Goal: Communication & Community: Answer question/provide support

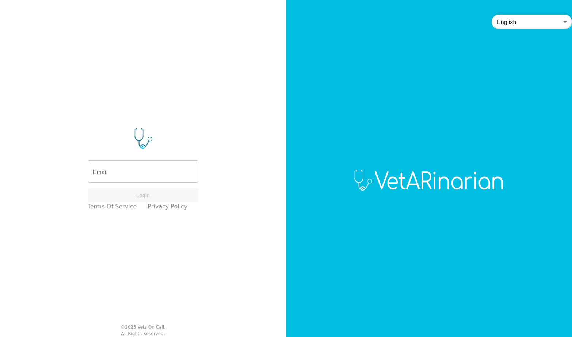
click at [125, 170] on input "Email" at bounding box center [143, 172] width 111 height 20
click at [135, 175] on input "Email" at bounding box center [143, 172] width 111 height 20
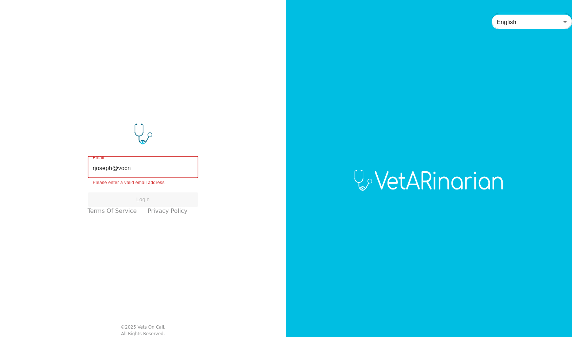
type input "rjoseph@vocn.org"
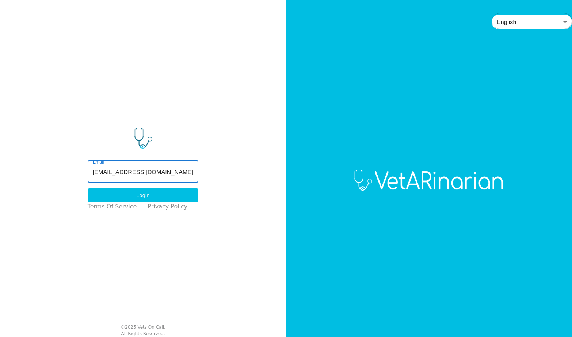
click at [152, 192] on button "Login" at bounding box center [143, 196] width 111 height 14
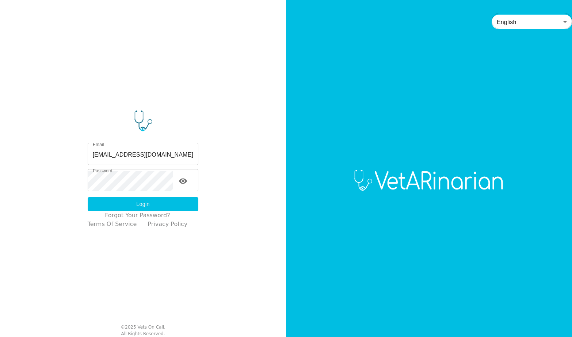
click at [151, 206] on button "Login" at bounding box center [143, 204] width 111 height 14
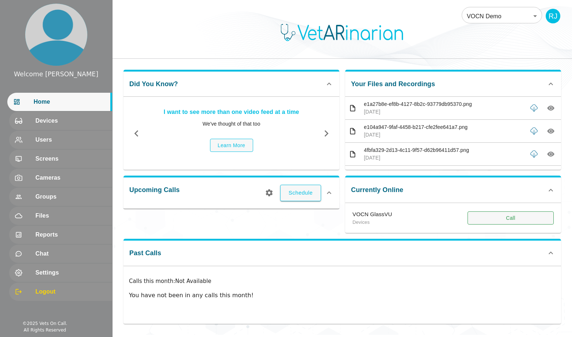
click at [495, 219] on button "Call" at bounding box center [511, 219] width 86 height 14
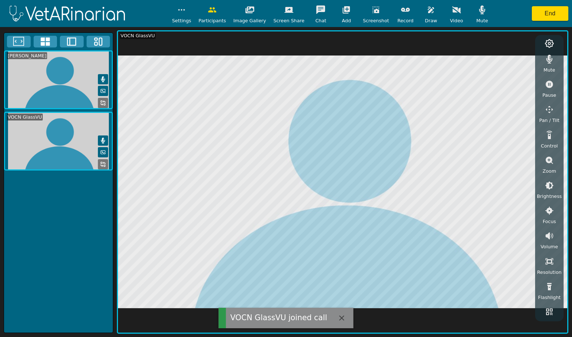
click at [553, 62] on button "button" at bounding box center [549, 59] width 18 height 15
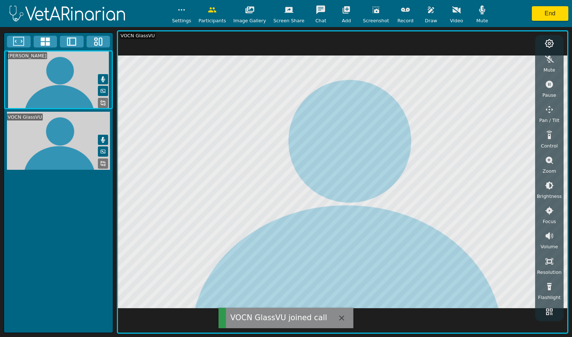
click at [478, 7] on icon "button" at bounding box center [482, 9] width 9 height 9
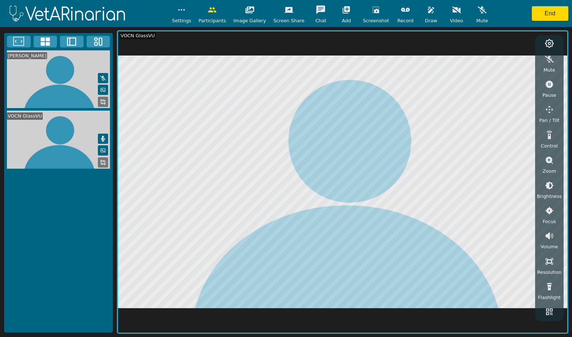
click at [550, 86] on icon "button" at bounding box center [549, 84] width 7 height 7
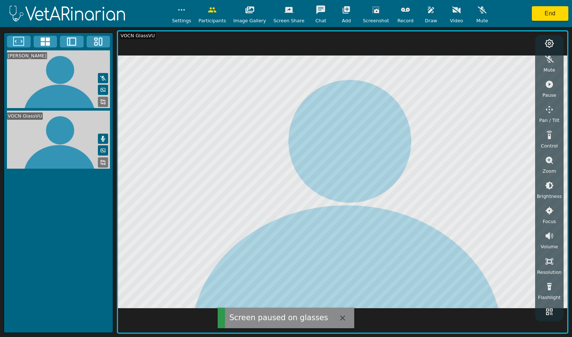
click at [427, 12] on icon "button" at bounding box center [431, 9] width 9 height 9
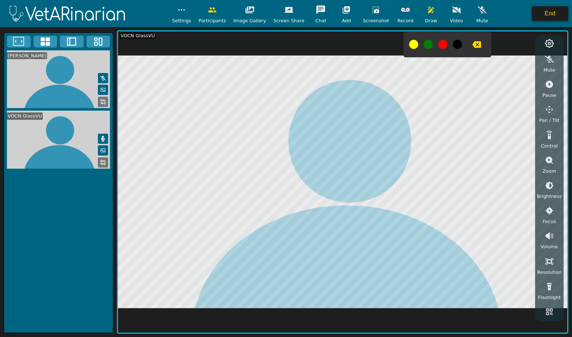
click at [546, 15] on button "End" at bounding box center [550, 13] width 37 height 15
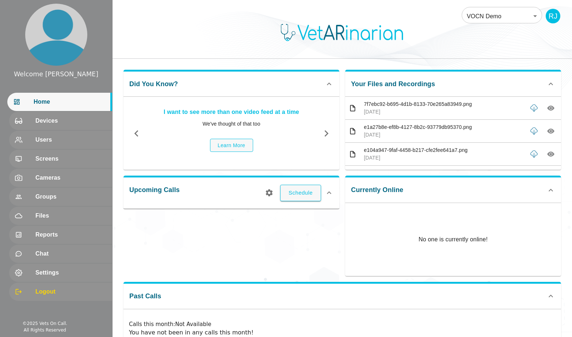
click at [546, 15] on div "RJ" at bounding box center [553, 16] width 15 height 15
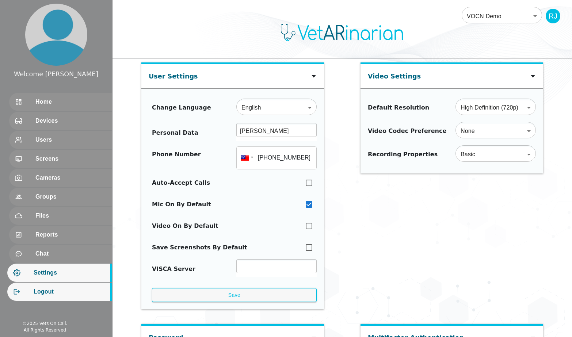
click at [57, 291] on span "Logout" at bounding box center [70, 292] width 73 height 9
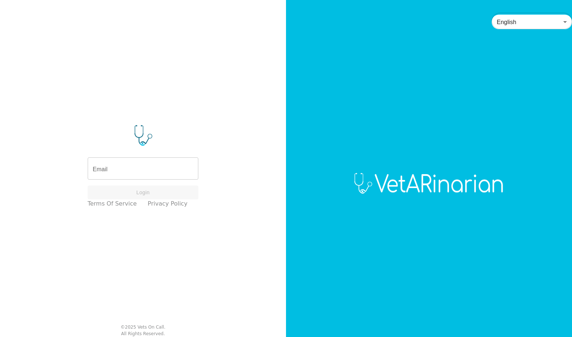
click at [132, 165] on input "Email" at bounding box center [143, 169] width 111 height 20
click at [145, 172] on input "Email" at bounding box center [143, 169] width 111 height 20
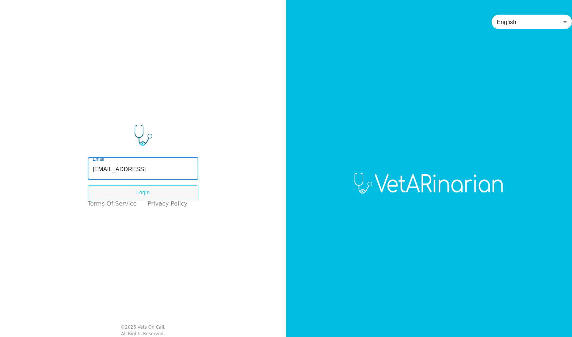
type input "rjoseph@vocn.org"
click at [139, 191] on button "Login" at bounding box center [143, 193] width 111 height 14
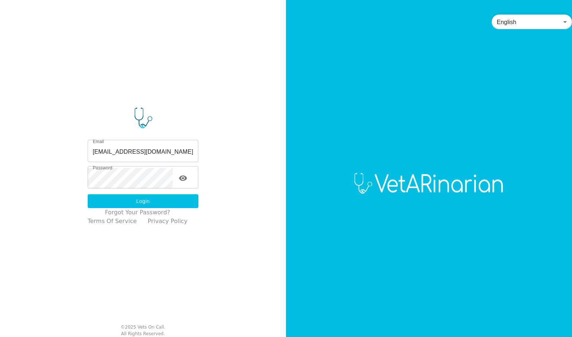
click at [138, 200] on button "Login" at bounding box center [143, 201] width 111 height 14
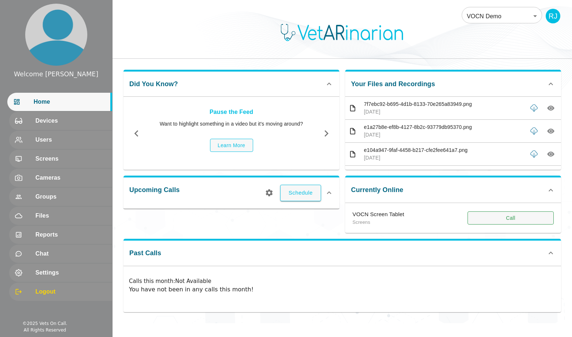
click at [479, 213] on button "Call" at bounding box center [511, 219] width 86 height 14
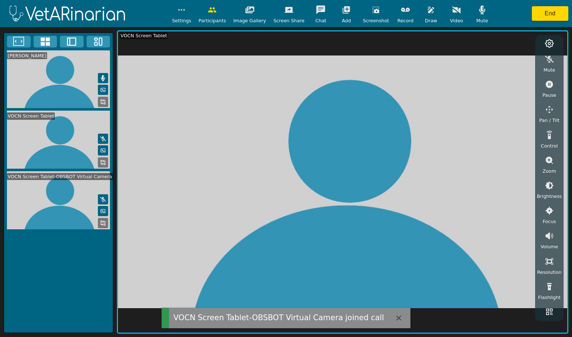
click at [478, 13] on icon "button" at bounding box center [482, 9] width 9 height 9
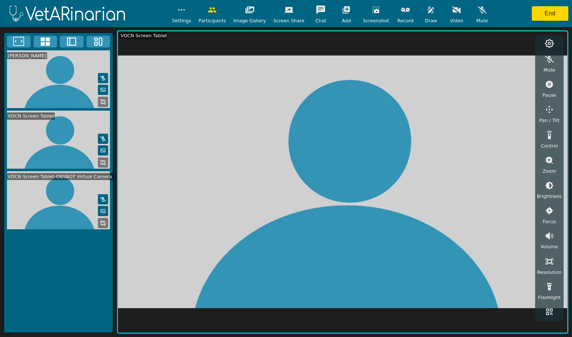
click at [187, 16] on button "button" at bounding box center [181, 10] width 18 height 15
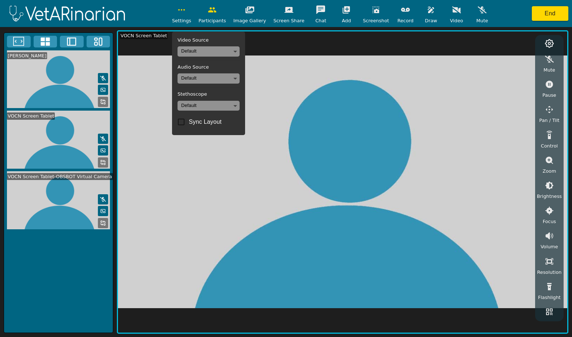
click at [187, 16] on button "button" at bounding box center [181, 10] width 18 height 15
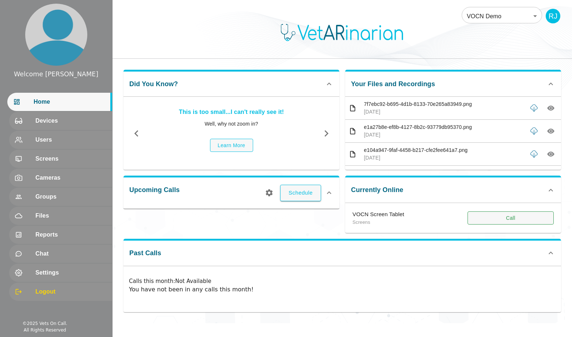
click at [499, 221] on button "Call" at bounding box center [511, 219] width 86 height 14
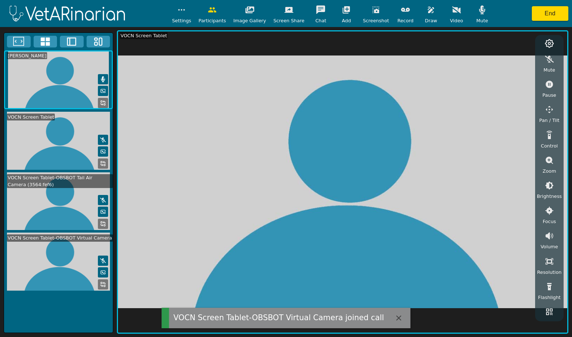
click at [479, 11] on icon "button" at bounding box center [482, 9] width 6 height 9
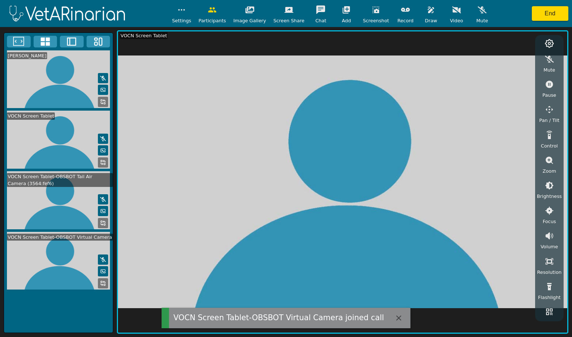
click at [103, 226] on icon at bounding box center [103, 223] width 6 height 6
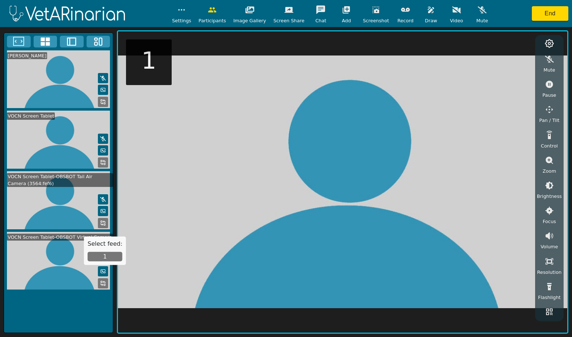
click at [102, 255] on button "1" at bounding box center [105, 256] width 35 height 9
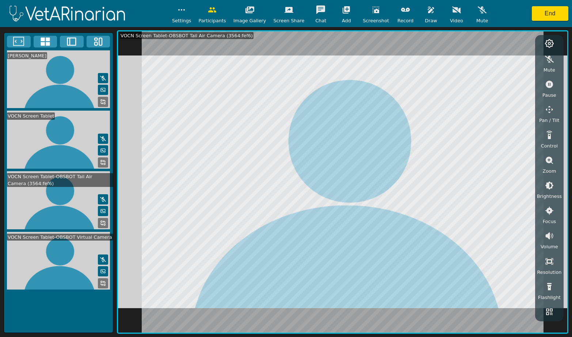
click at [548, 113] on icon "button" at bounding box center [549, 109] width 9 height 9
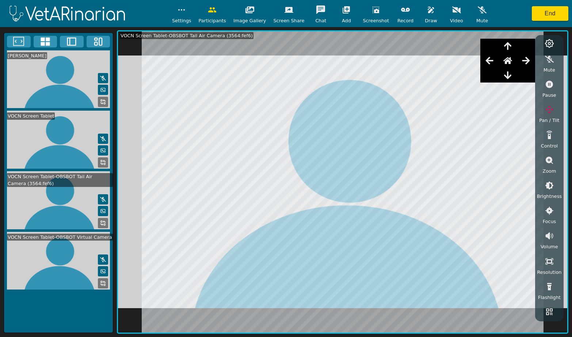
click at [512, 77] on icon "button" at bounding box center [507, 75] width 9 height 9
click at [513, 80] on button "button" at bounding box center [508, 75] width 18 height 15
drag, startPoint x: 489, startPoint y: 59, endPoint x: 481, endPoint y: 59, distance: 7.7
click at [481, 59] on button "button" at bounding box center [489, 60] width 18 height 15
click at [524, 61] on icon "button" at bounding box center [526, 60] width 8 height 7
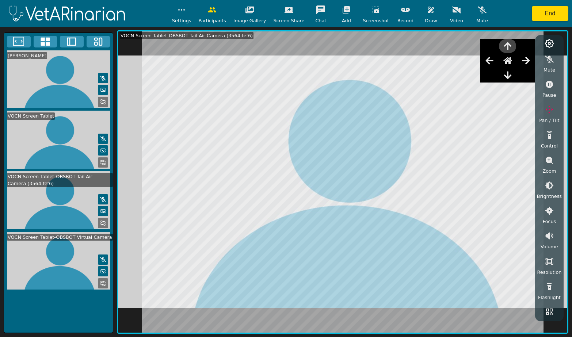
click at [508, 50] on button "button" at bounding box center [508, 46] width 18 height 15
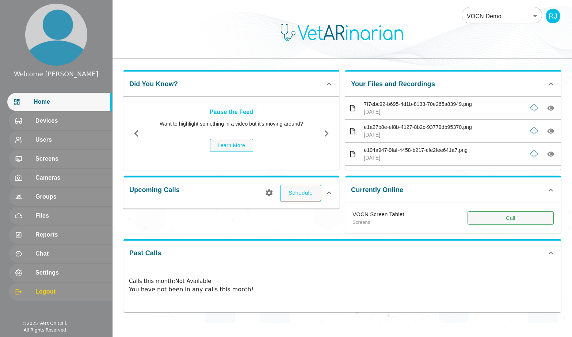
click at [487, 217] on button "Call" at bounding box center [511, 219] width 86 height 14
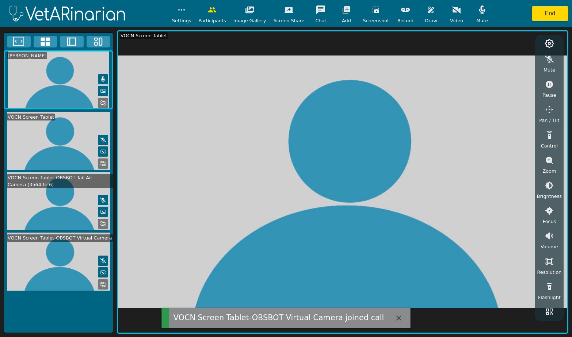
click at [104, 226] on rect at bounding box center [104, 225] width 1 height 1
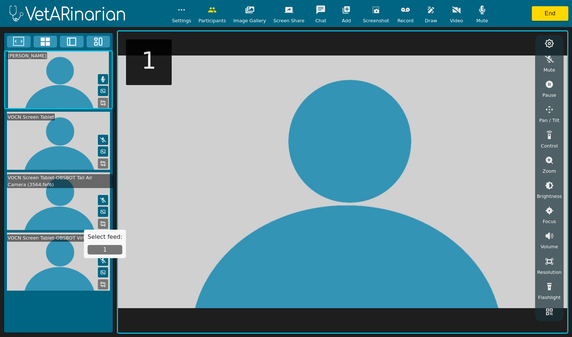
click at [106, 248] on button "1" at bounding box center [105, 249] width 35 height 9
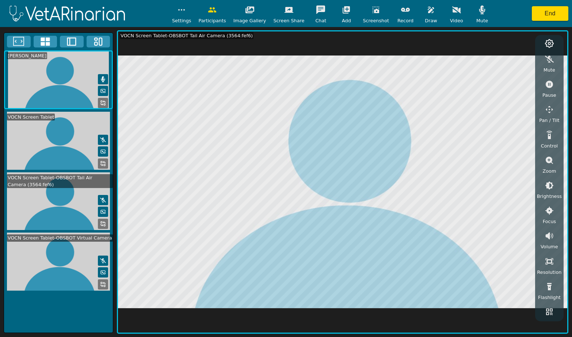
click at [549, 110] on icon "button" at bounding box center [549, 109] width 9 height 9
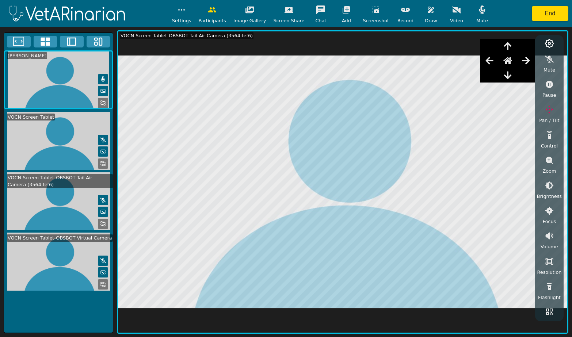
click at [512, 49] on icon "button" at bounding box center [507, 46] width 9 height 9
drag, startPoint x: 513, startPoint y: 49, endPoint x: 517, endPoint y: 49, distance: 4.8
click at [517, 49] on div at bounding box center [507, 46] width 55 height 15
click at [509, 81] on button "button" at bounding box center [508, 75] width 18 height 15
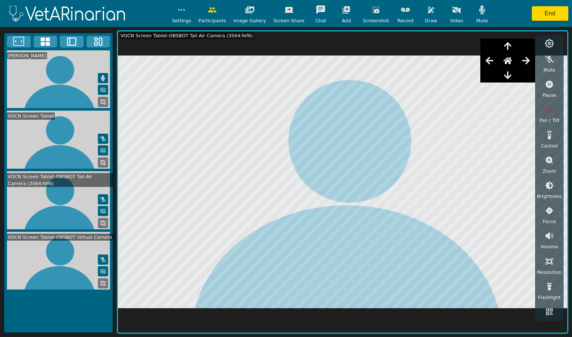
click at [346, 12] on icon "button" at bounding box center [346, 9] width 9 height 9
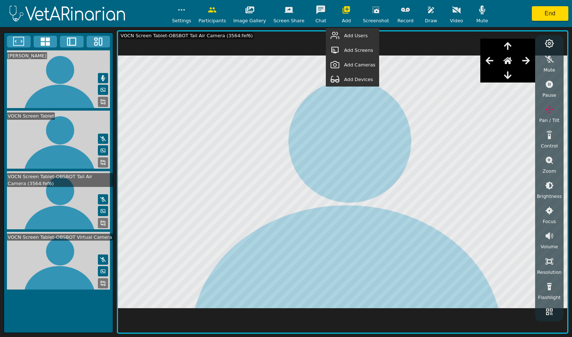
click at [344, 78] on button "button" at bounding box center [335, 79] width 18 height 15
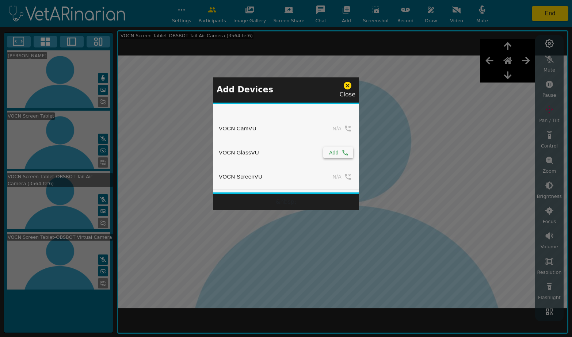
click at [334, 151] on button "Add" at bounding box center [338, 152] width 30 height 11
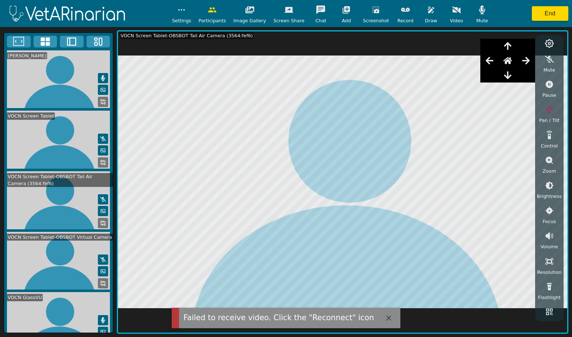
click at [60, 320] on video at bounding box center [58, 321] width 109 height 58
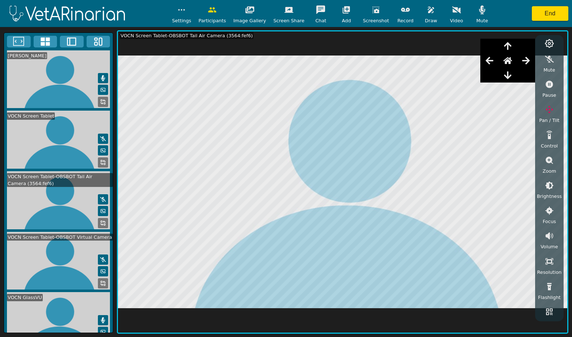
click at [41, 45] on icon at bounding box center [45, 42] width 9 height 8
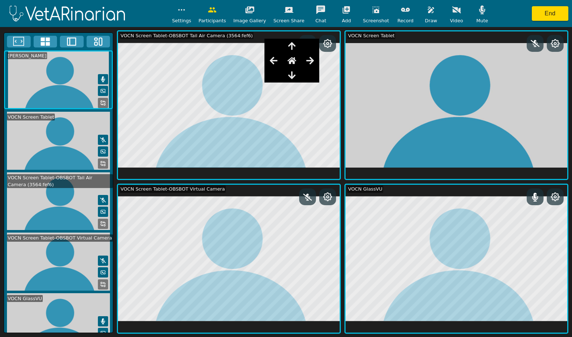
click at [69, 43] on icon at bounding box center [71, 42] width 9 height 8
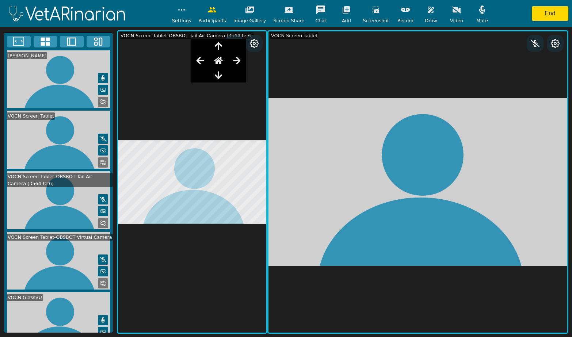
click at [266, 188] on video at bounding box center [192, 181] width 148 height 301
drag, startPoint x: 113, startPoint y: 210, endPoint x: 112, endPoint y: 248, distance: 37.3
click at [112, 248] on div "Rick Joseph VOCN Screen Tablet VOCN Screen Tablet-OBSBOT Tail Air Camera (3564:…" at bounding box center [286, 182] width 572 height 310
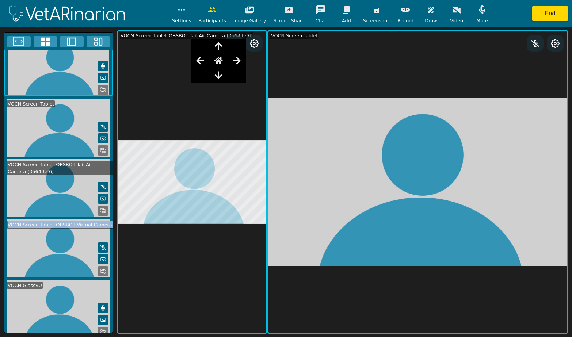
scroll to position [14, 0]
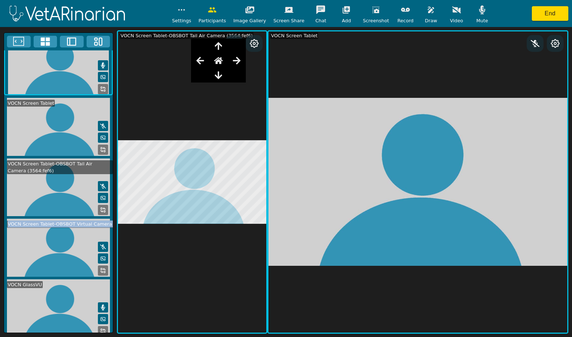
click at [100, 328] on icon at bounding box center [103, 331] width 6 height 6
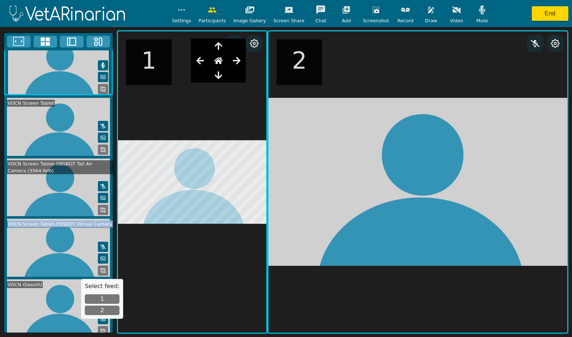
click at [100, 309] on button "2" at bounding box center [102, 310] width 35 height 9
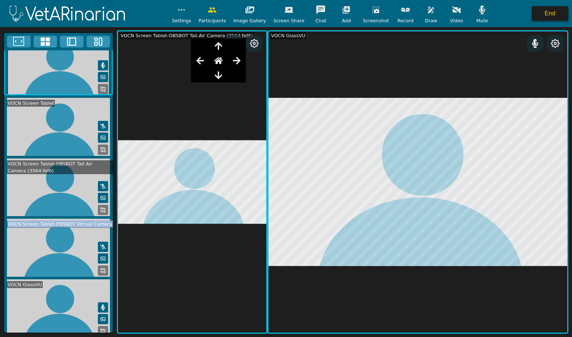
click at [555, 15] on button "End" at bounding box center [550, 13] width 37 height 15
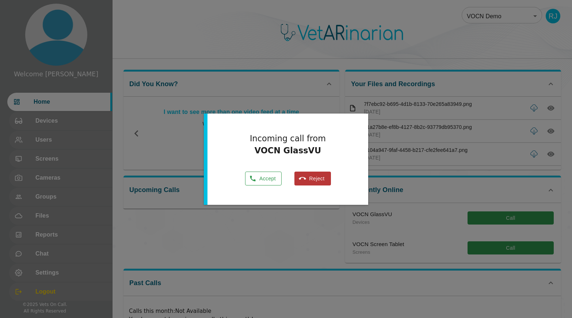
click at [256, 178] on icon "button" at bounding box center [252, 178] width 7 height 7
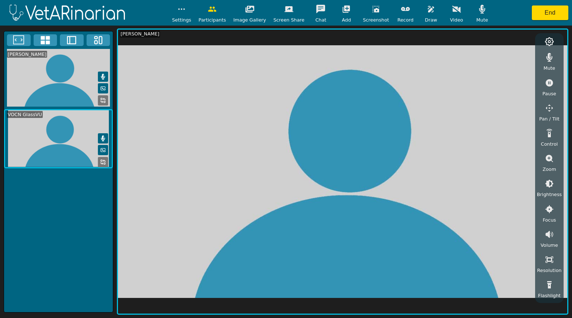
click at [9, 151] on video at bounding box center [58, 138] width 109 height 59
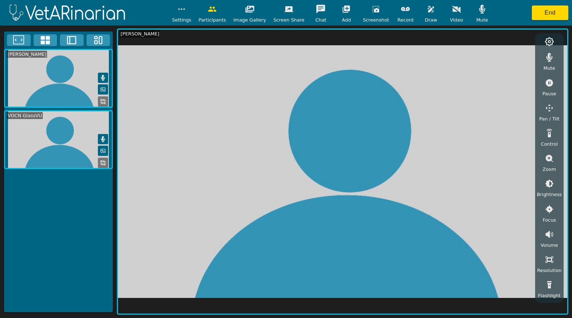
click at [106, 163] on button at bounding box center [103, 163] width 10 height 10
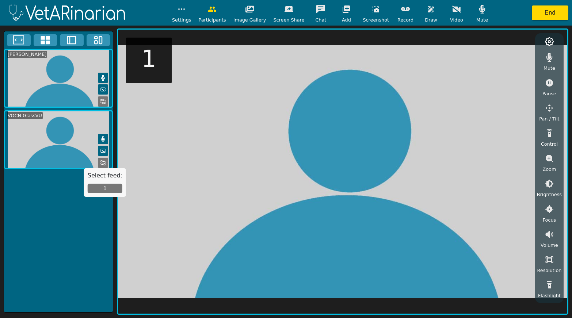
click at [99, 186] on button "1" at bounding box center [105, 188] width 35 height 9
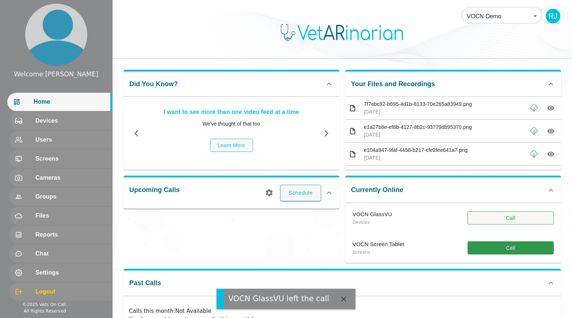
click at [486, 214] on button "Call" at bounding box center [511, 219] width 86 height 14
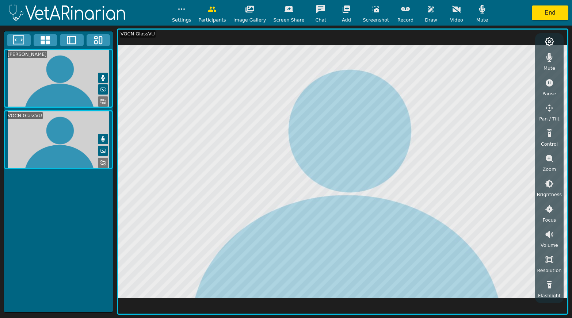
click at [102, 161] on icon at bounding box center [103, 163] width 6 height 6
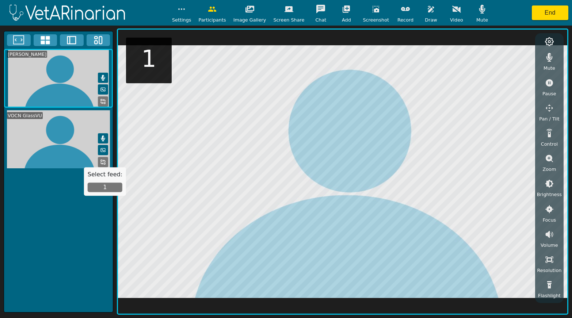
click at [98, 187] on button "1" at bounding box center [105, 187] width 35 height 9
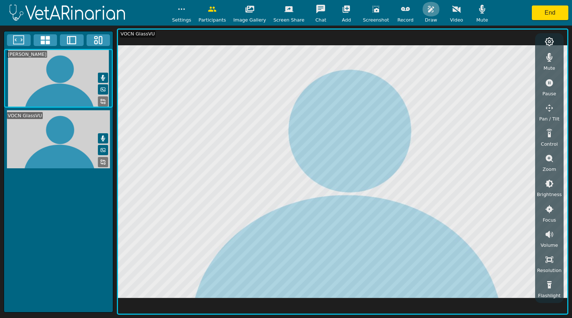
click at [427, 12] on icon "button" at bounding box center [431, 9] width 9 height 9
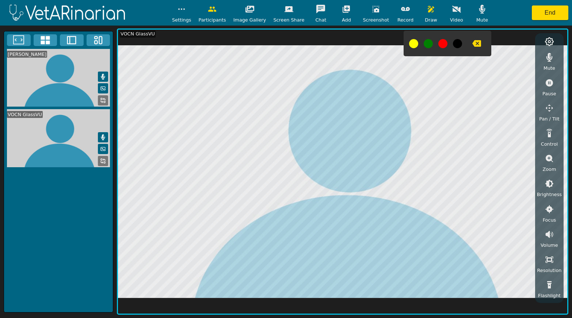
click at [472, 44] on icon "button" at bounding box center [476, 43] width 9 height 7
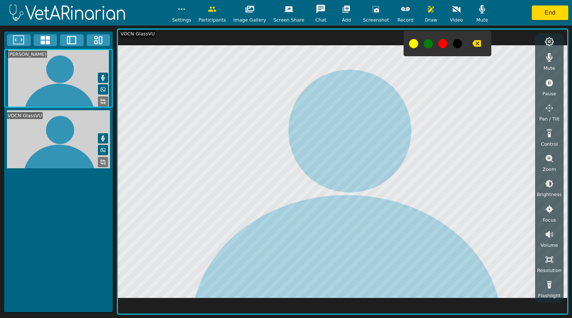
click at [343, 11] on icon "button" at bounding box center [346, 9] width 9 height 9
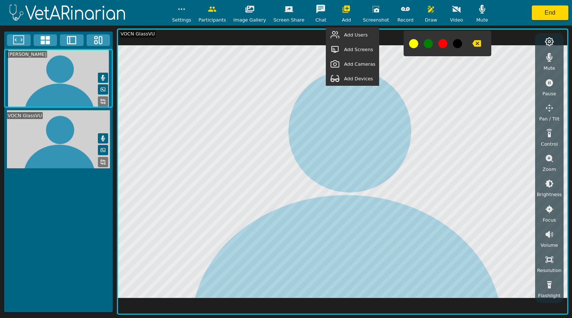
click at [355, 51] on span "Add Screens" at bounding box center [358, 49] width 29 height 7
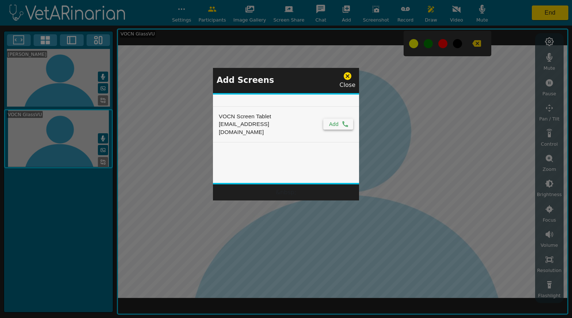
click at [330, 119] on button "Add" at bounding box center [338, 124] width 30 height 11
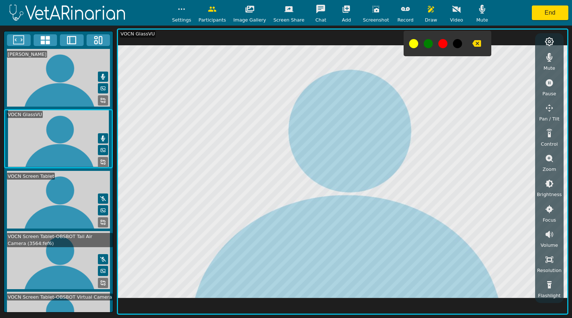
click at [100, 136] on icon at bounding box center [103, 139] width 6 height 6
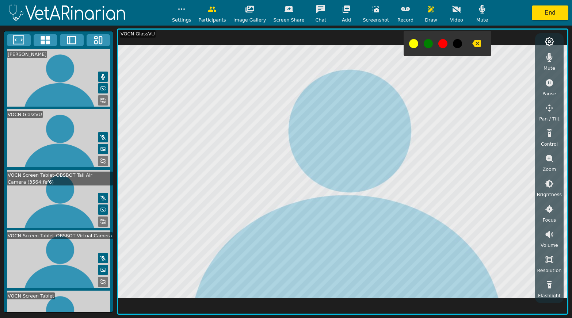
click at [100, 135] on icon at bounding box center [103, 137] width 6 height 5
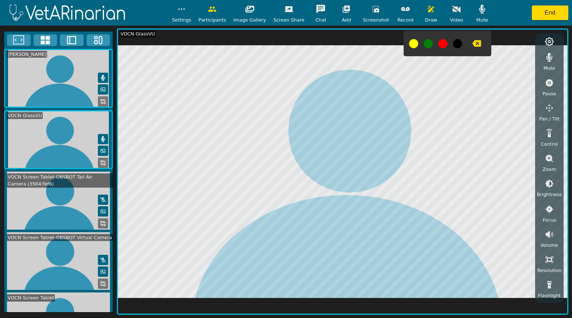
click at [551, 58] on icon "button" at bounding box center [549, 57] width 9 height 9
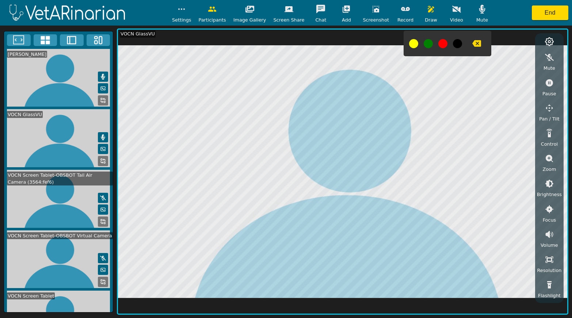
click at [548, 58] on icon "button" at bounding box center [549, 57] width 9 height 9
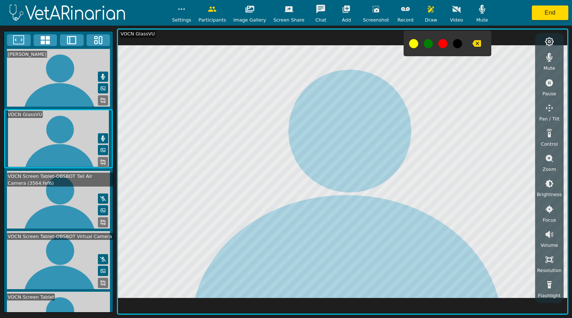
click at [100, 220] on icon at bounding box center [103, 223] width 6 height 6
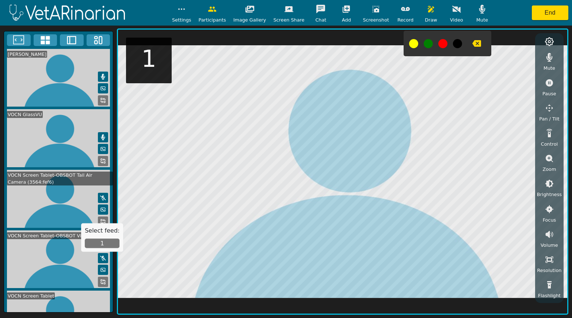
click at [96, 247] on button "1" at bounding box center [102, 243] width 35 height 9
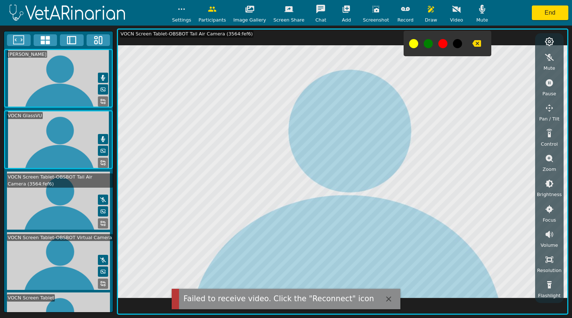
click at [98, 160] on button at bounding box center [103, 163] width 10 height 10
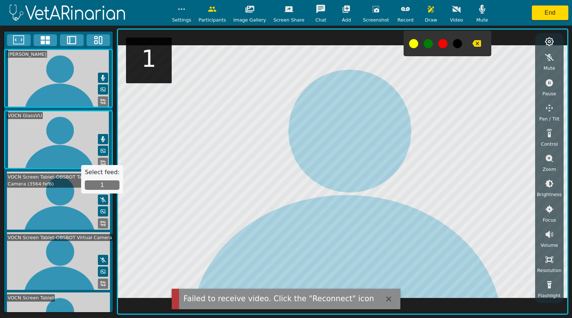
click at [96, 182] on button "1" at bounding box center [102, 184] width 35 height 9
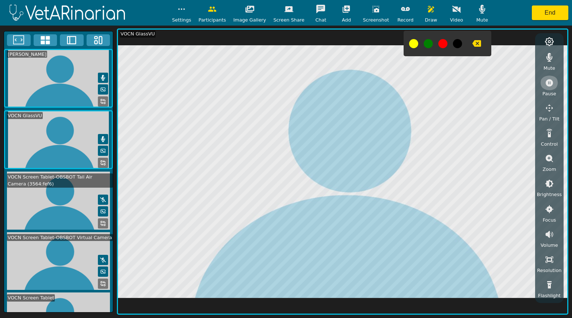
click at [552, 87] on button "button" at bounding box center [549, 83] width 18 height 15
click at [549, 83] on icon "button" at bounding box center [549, 83] width 9 height 9
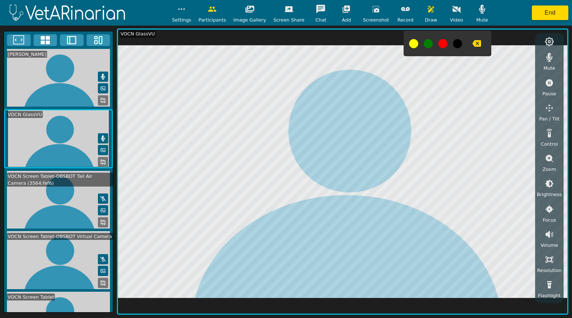
click at [468, 40] on button "button" at bounding box center [477, 43] width 18 height 15
click at [472, 41] on icon "button" at bounding box center [476, 43] width 9 height 7
click at [427, 9] on icon "button" at bounding box center [431, 9] width 9 height 9
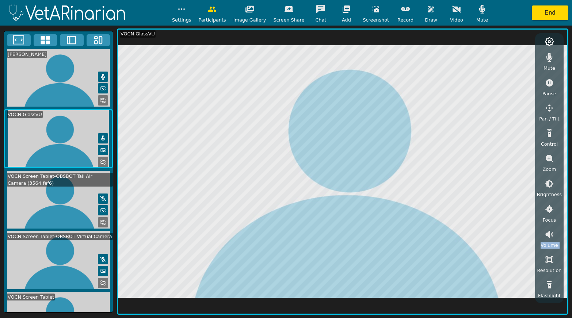
drag, startPoint x: 562, startPoint y: 244, endPoint x: 561, endPoint y: 260, distance: 16.9
click at [561, 260] on div "Mute Pause Pan / Tilt Control Zoom Brightness Focus Volume Resolution Flashligh…" at bounding box center [549, 168] width 28 height 270
click at [550, 185] on icon "button" at bounding box center [549, 183] width 9 height 9
click at [478, 12] on icon "button" at bounding box center [482, 9] width 9 height 9
click at [478, 7] on icon "button" at bounding box center [482, 9] width 9 height 9
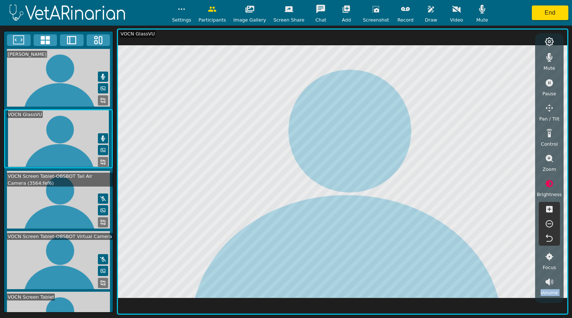
click at [103, 135] on button at bounding box center [103, 138] width 10 height 10
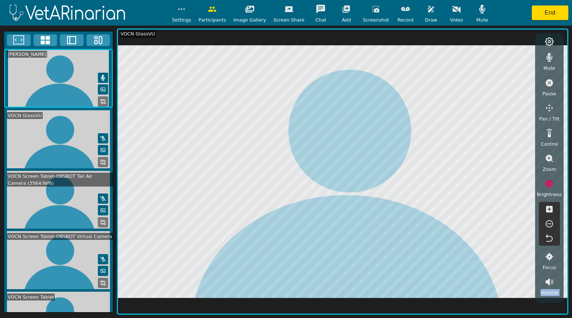
click at [547, 43] on icon at bounding box center [549, 42] width 8 height 8
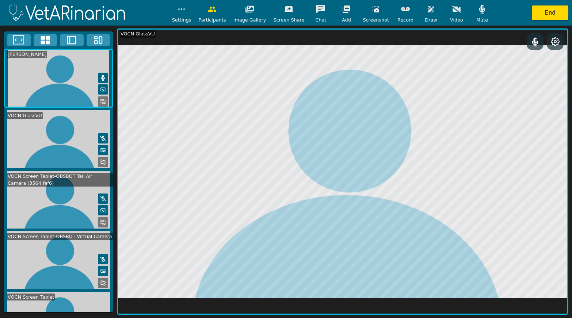
click at [555, 43] on circle at bounding box center [555, 42] width 2 height 2
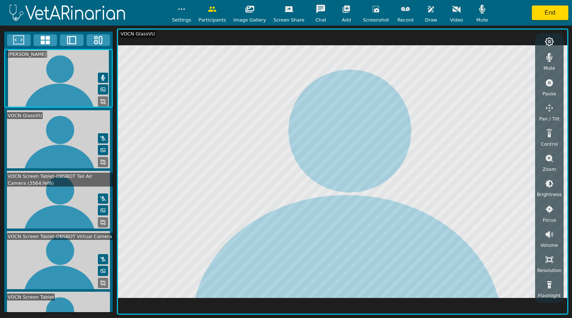
click at [452, 12] on icon "button" at bounding box center [456, 9] width 9 height 9
click at [288, 11] on icon "button" at bounding box center [289, 9] width 9 height 6
click at [548, 84] on icon "button" at bounding box center [549, 82] width 7 height 7
click at [422, 7] on button "button" at bounding box center [431, 9] width 18 height 15
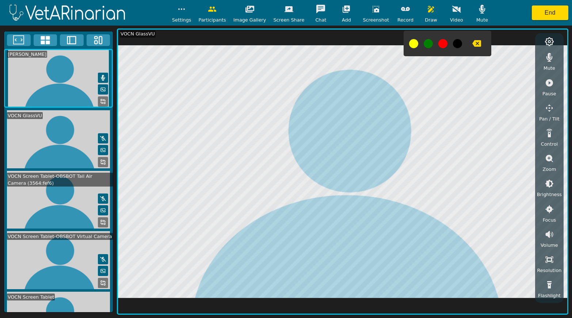
click at [438, 43] on button at bounding box center [442, 43] width 9 height 9
click at [438, 46] on button at bounding box center [442, 43] width 9 height 9
click at [472, 41] on icon "button" at bounding box center [476, 43] width 9 height 7
click at [428, 11] on icon "button" at bounding box center [431, 9] width 6 height 7
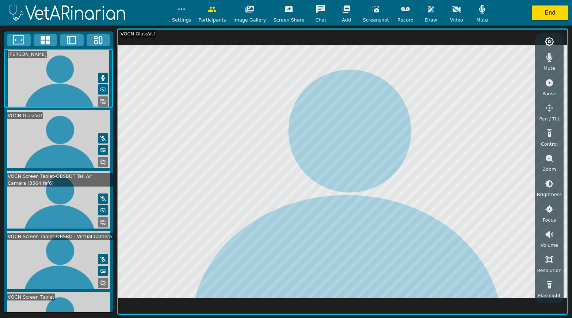
click at [547, 81] on icon "button" at bounding box center [549, 82] width 7 height 7
click at [549, 160] on icon "button" at bounding box center [549, 158] width 7 height 7
click at [548, 182] on icon "button" at bounding box center [549, 183] width 7 height 7
click at [549, 198] on icon "button" at bounding box center [549, 198] width 7 height 7
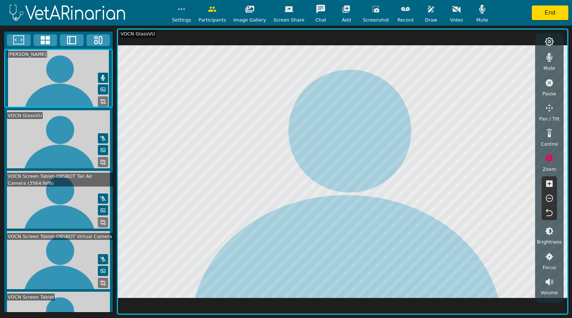
click at [549, 198] on icon "button" at bounding box center [549, 198] width 7 height 7
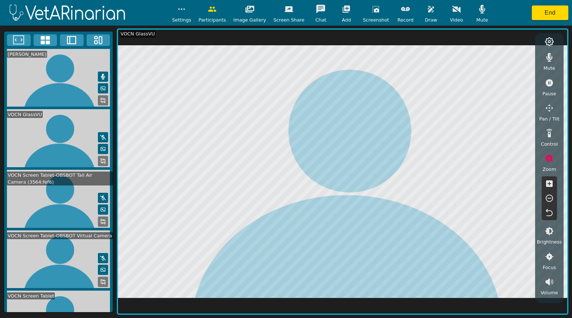
click at [549, 198] on icon "button" at bounding box center [549, 198] width 7 height 7
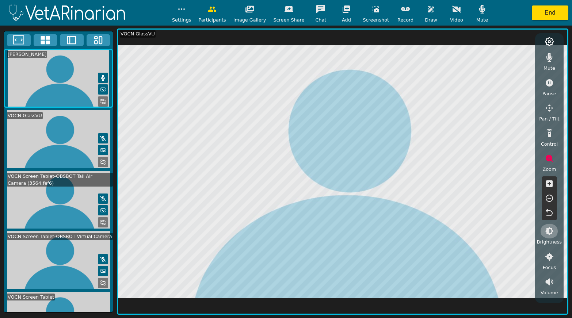
click at [548, 234] on icon "button" at bounding box center [549, 231] width 8 height 8
click at [548, 271] on icon "button" at bounding box center [549, 271] width 7 height 7
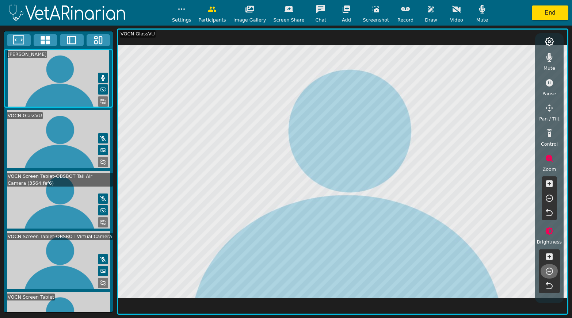
click at [548, 271] on icon "button" at bounding box center [549, 271] width 7 height 7
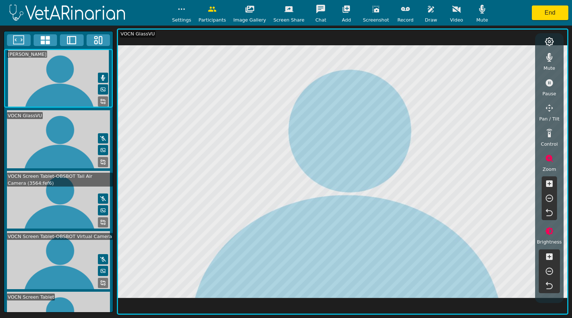
click at [548, 271] on icon "button" at bounding box center [549, 271] width 7 height 7
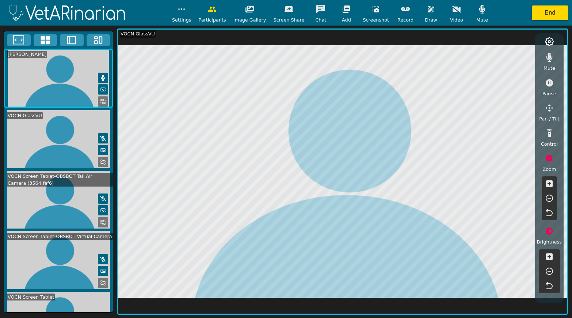
click at [100, 137] on icon at bounding box center [103, 139] width 6 height 6
click at [101, 136] on icon at bounding box center [103, 139] width 4 height 6
click at [549, 157] on icon "button" at bounding box center [549, 158] width 7 height 7
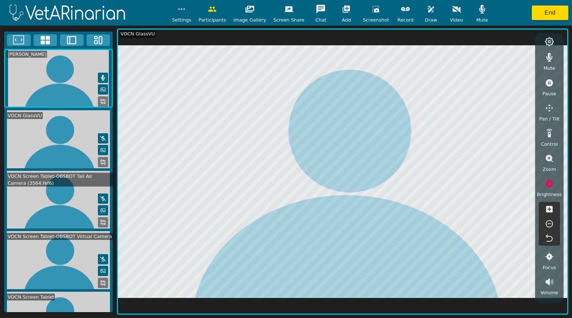
click at [548, 159] on icon "button" at bounding box center [549, 158] width 7 height 7
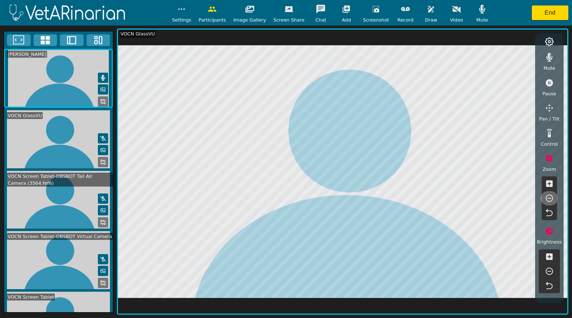
click at [549, 198] on icon "button" at bounding box center [549, 198] width 9 height 9
click at [547, 182] on icon "button" at bounding box center [549, 183] width 7 height 7
click at [548, 197] on icon "button" at bounding box center [549, 198] width 9 height 9
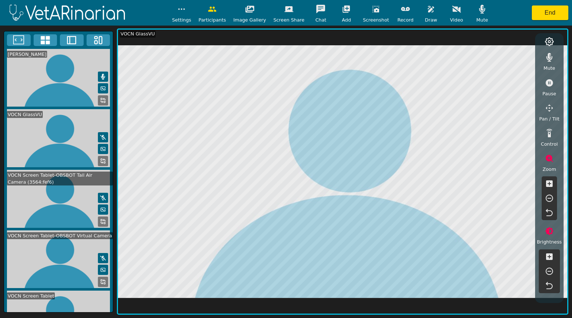
click at [548, 197] on icon "button" at bounding box center [549, 198] width 9 height 9
click at [100, 135] on icon at bounding box center [103, 137] width 6 height 5
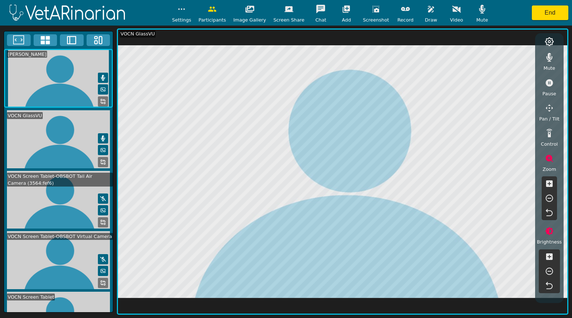
click at [549, 159] on icon "button" at bounding box center [549, 158] width 7 height 7
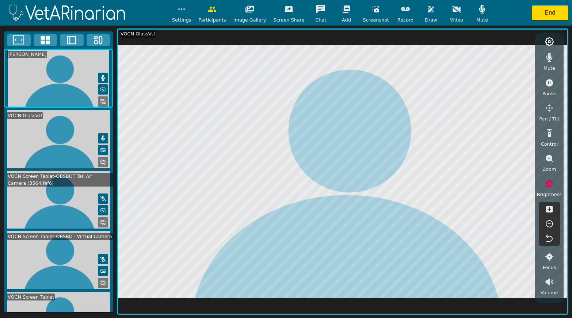
click at [549, 159] on icon "button" at bounding box center [549, 158] width 7 height 7
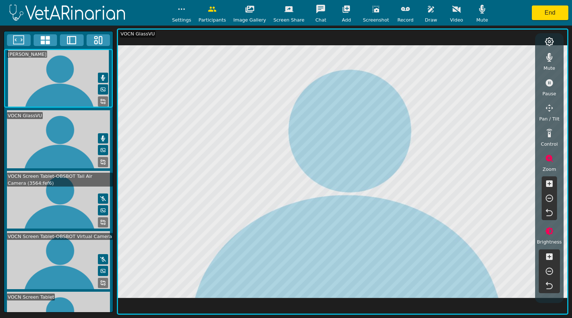
click at [549, 184] on icon "button" at bounding box center [549, 183] width 9 height 9
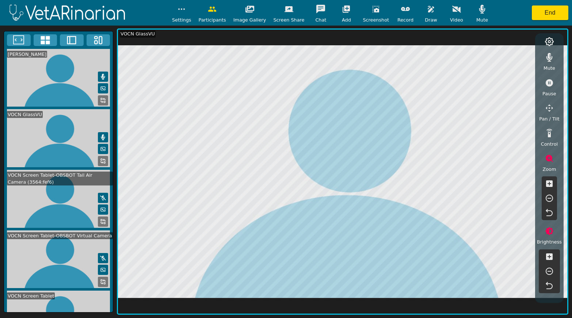
click at [549, 184] on icon "button" at bounding box center [549, 183] width 9 height 9
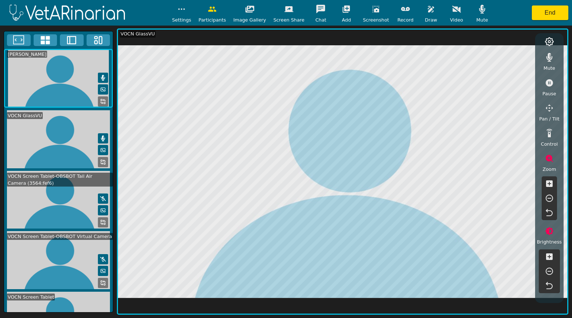
click at [548, 270] on icon "button" at bounding box center [549, 271] width 9 height 9
click at [550, 254] on icon "button" at bounding box center [549, 257] width 7 height 7
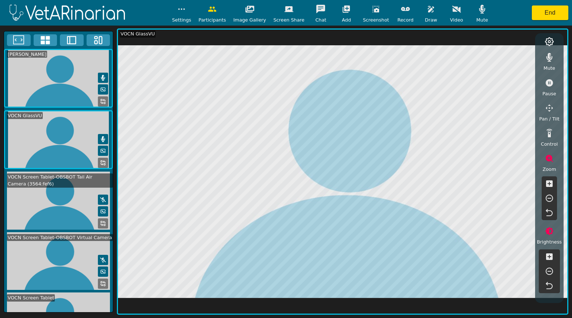
click at [550, 254] on icon "button" at bounding box center [549, 257] width 7 height 7
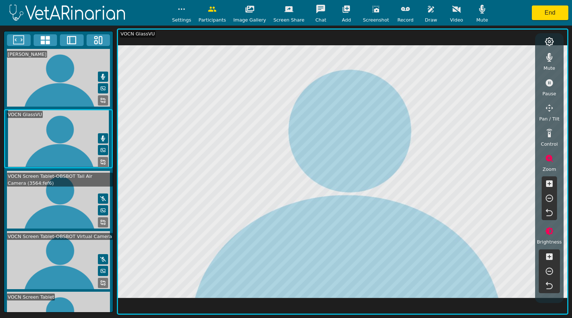
click at [549, 87] on icon "button" at bounding box center [549, 83] width 9 height 9
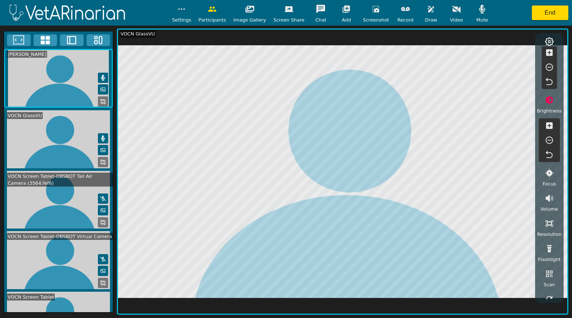
scroll to position [130, 0]
click at [549, 226] on icon "button" at bounding box center [549, 224] width 9 height 9
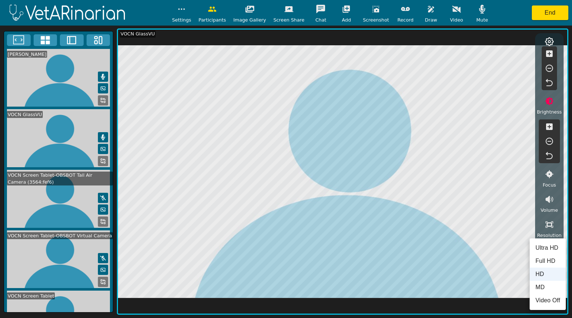
click at [486, 236] on div at bounding box center [286, 159] width 572 height 318
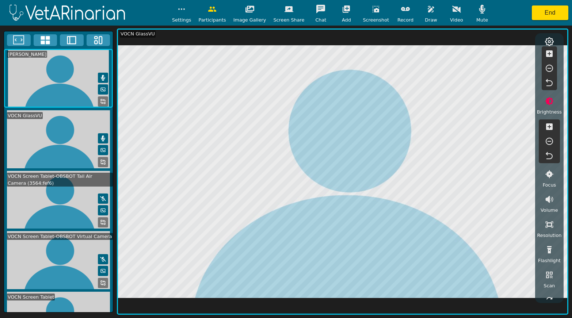
click at [423, 14] on button "button" at bounding box center [431, 9] width 18 height 15
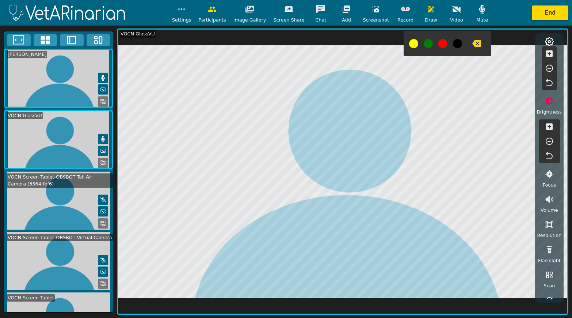
click at [424, 42] on button at bounding box center [428, 43] width 9 height 9
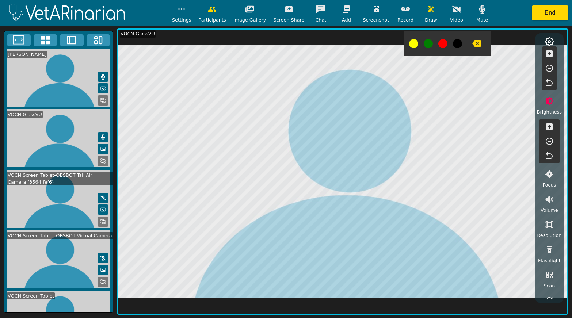
click at [428, 11] on icon "button" at bounding box center [431, 9] width 6 height 7
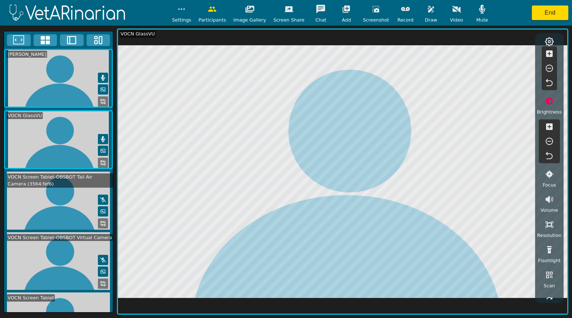
drag, startPoint x: 562, startPoint y: 143, endPoint x: 560, endPoint y: 58, distance: 84.4
click at [560, 58] on div "Mute Pause Pan / Tilt Control Zoom Brightness Focus Volume Resolution Flashligh…" at bounding box center [549, 172] width 25 height 253
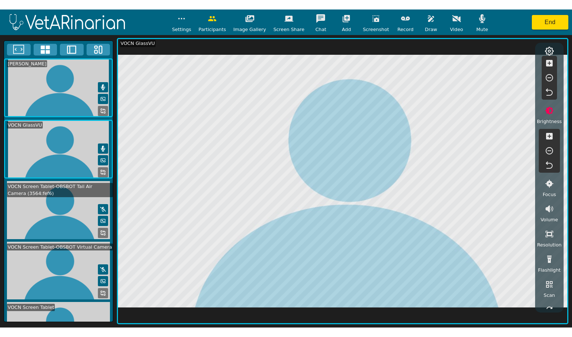
scroll to position [0, 0]
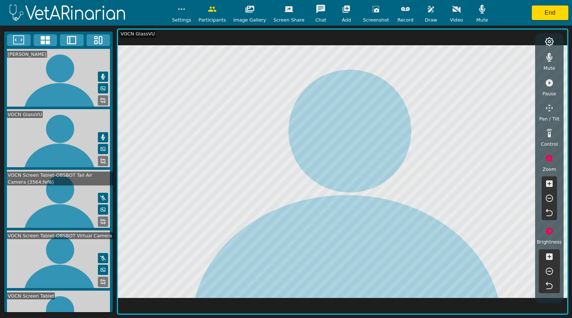
click at [551, 83] on icon "button" at bounding box center [549, 82] width 7 height 7
click at [101, 136] on icon at bounding box center [103, 137] width 4 height 6
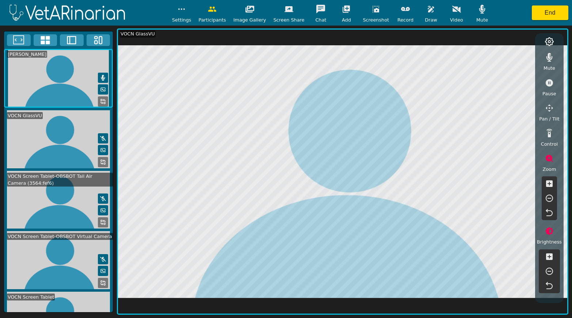
click at [549, 198] on icon "button" at bounding box center [549, 198] width 7 height 7
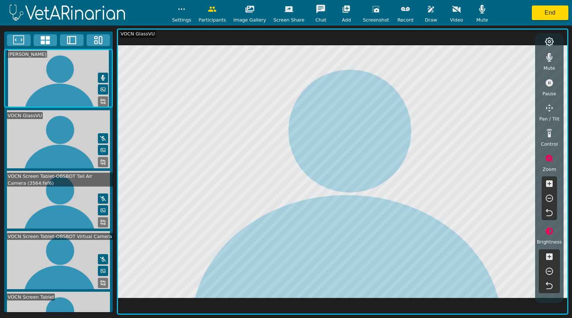
click at [549, 198] on icon "button" at bounding box center [549, 198] width 7 height 7
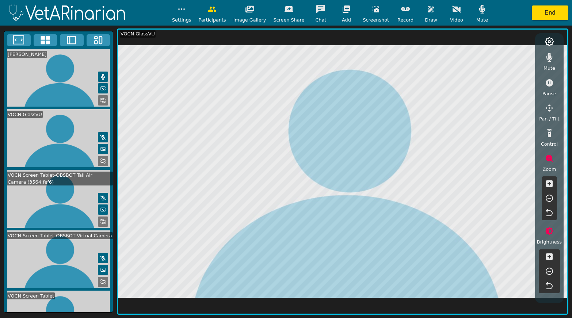
click at [549, 82] on icon "button" at bounding box center [549, 82] width 7 height 7
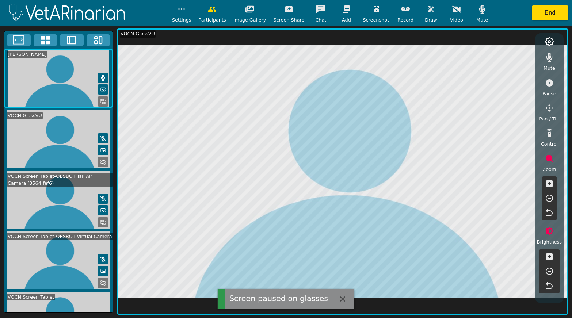
click at [550, 184] on icon "button" at bounding box center [549, 183] width 7 height 7
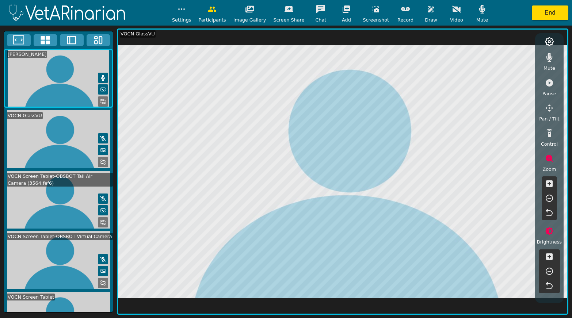
click at [550, 84] on icon "button" at bounding box center [549, 82] width 7 height 7
click at [343, 11] on icon "button" at bounding box center [346, 8] width 7 height 7
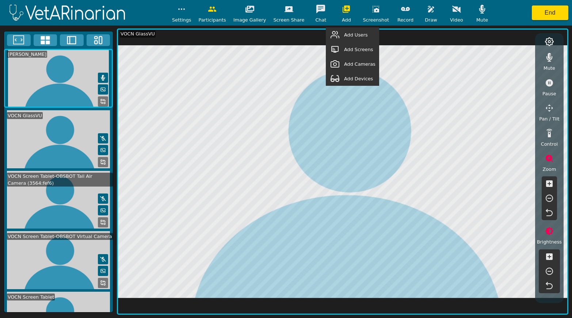
click at [353, 50] on span "Add Screens" at bounding box center [358, 49] width 29 height 7
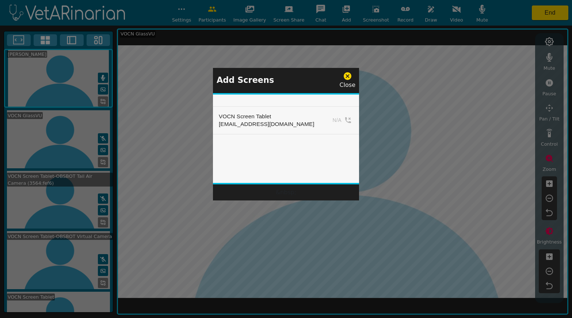
click at [346, 77] on icon at bounding box center [347, 76] width 9 height 9
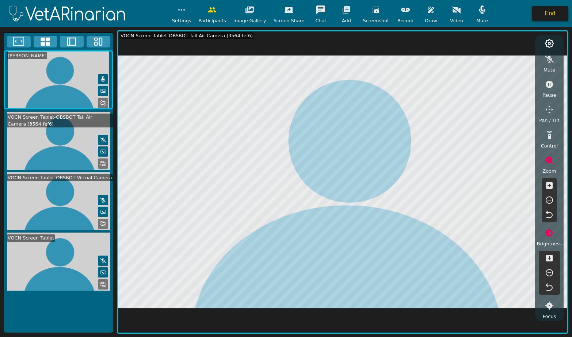
click at [551, 14] on button "End" at bounding box center [550, 13] width 37 height 15
